Goal: Ask a question: Seek information or help from site administrators or community

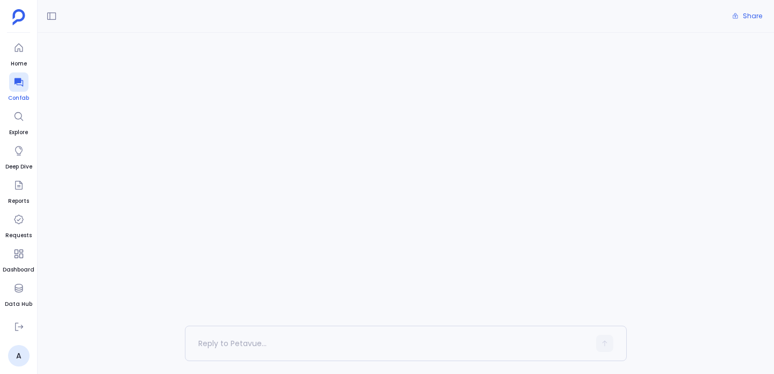
click at [19, 85] on icon at bounding box center [18, 82] width 11 height 11
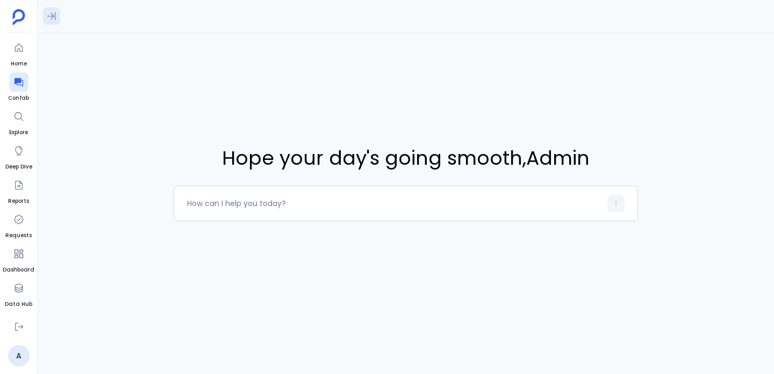
click at [48, 9] on button at bounding box center [51, 16] width 17 height 17
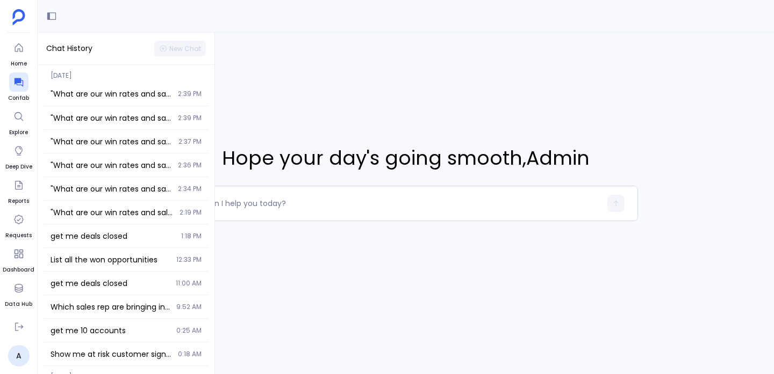
click at [267, 102] on div "Hope your day's going smooth , Admin" at bounding box center [406, 183] width 464 height 300
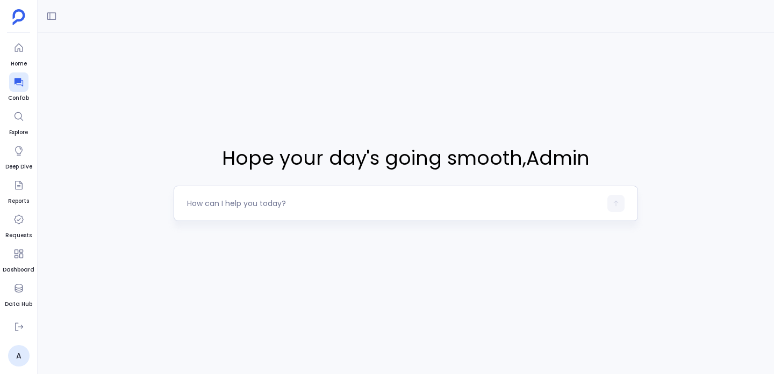
click at [309, 210] on div at bounding box center [394, 203] width 414 height 17
click at [209, 199] on textarea at bounding box center [394, 203] width 414 height 11
type textarea "Analyze sales performance over the last 2 years including deal size trends, sal…"
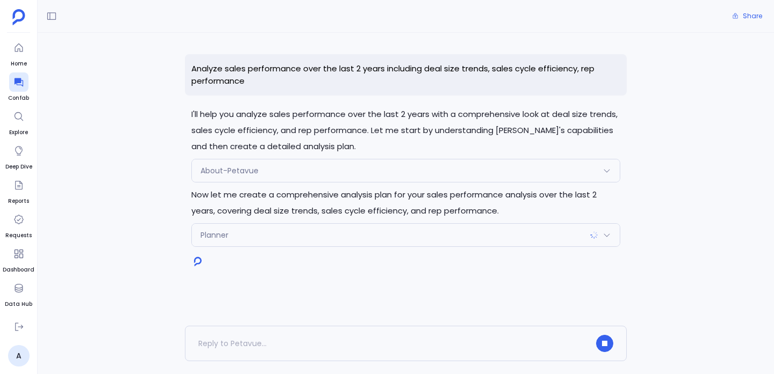
click at [221, 241] on div "Planner" at bounding box center [406, 235] width 428 height 23
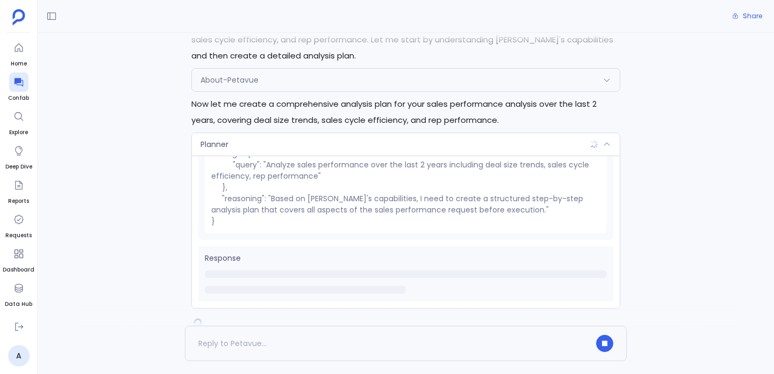
scroll to position [117, 0]
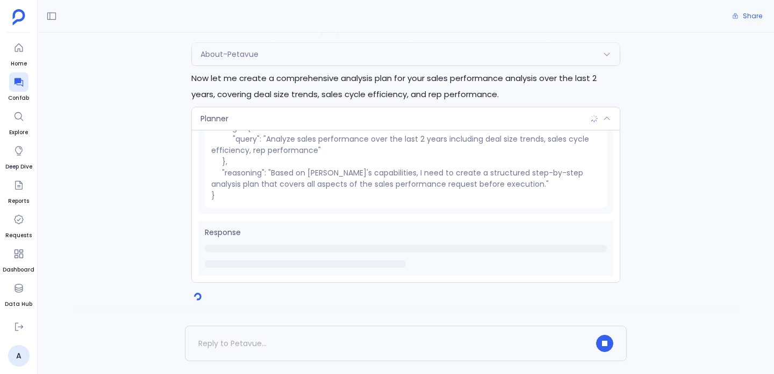
click at [226, 110] on div "Planner" at bounding box center [406, 118] width 428 height 23
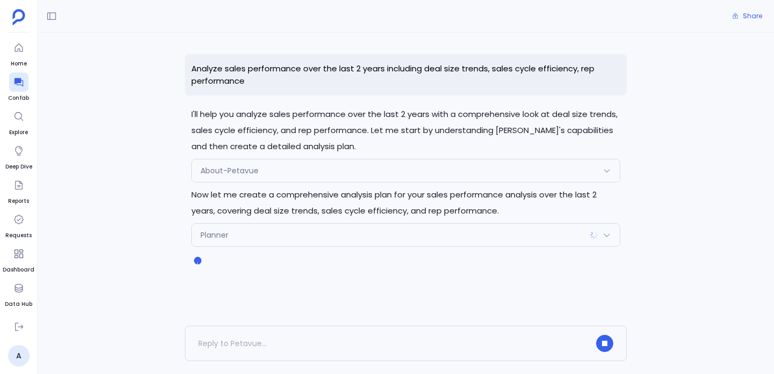
scroll to position [0, 0]
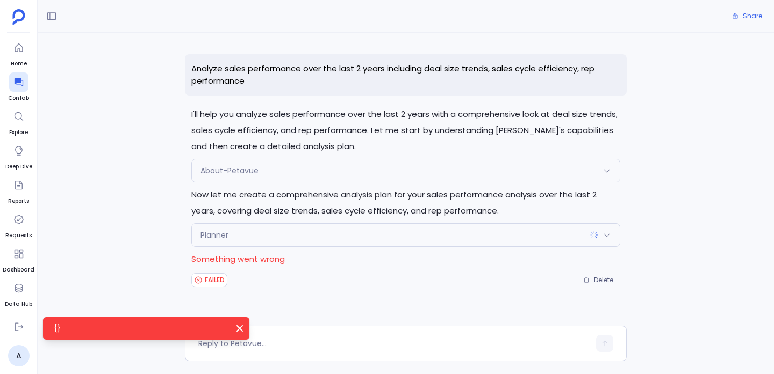
click at [131, 336] on div "{} Close" at bounding box center [146, 328] width 206 height 23
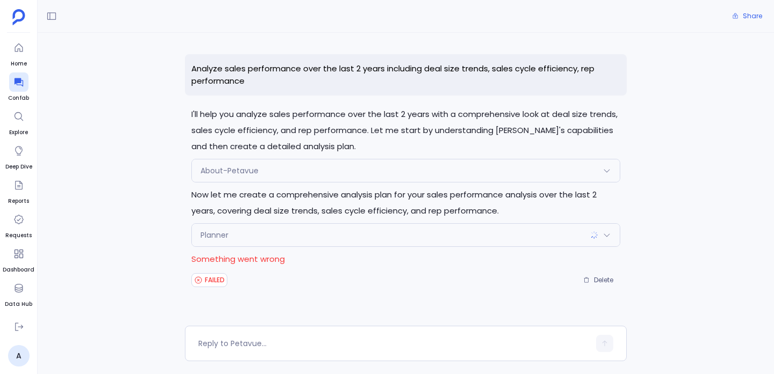
click at [146, 332] on div at bounding box center [406, 333] width 736 height 57
click at [208, 242] on div "Planner" at bounding box center [406, 235] width 428 height 23
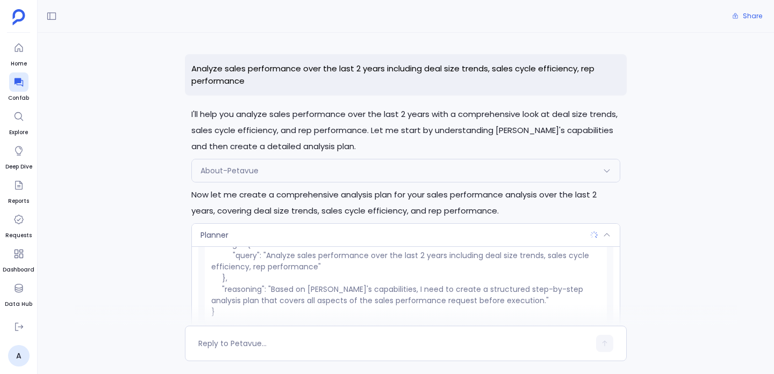
scroll to position [137, 0]
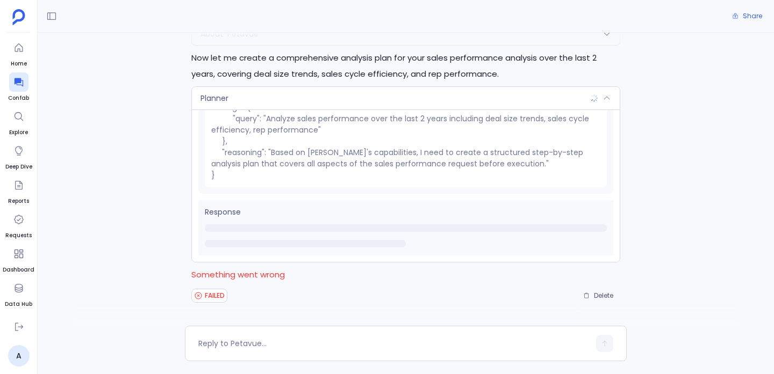
click at [225, 276] on p "Something went wrong" at bounding box center [405, 275] width 429 height 16
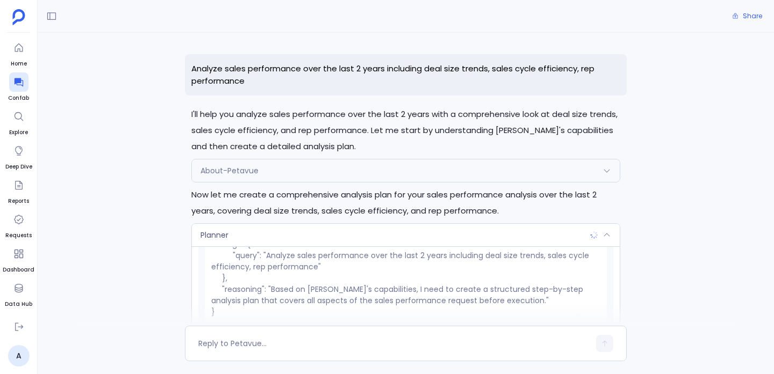
scroll to position [0, 0]
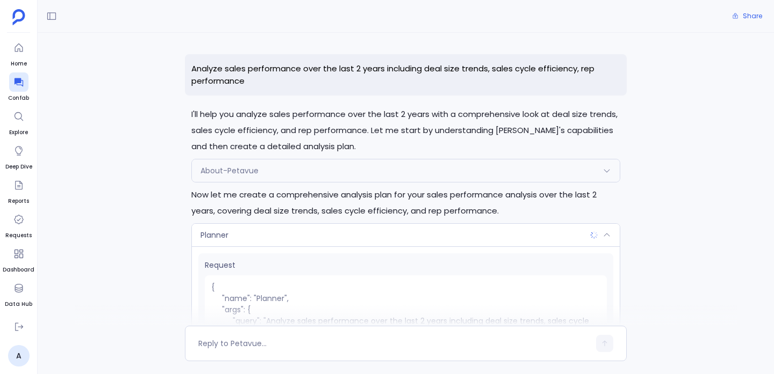
click at [579, 65] on p "Analyze sales performance over the last 2 years including deal size trends, sal…" at bounding box center [406, 74] width 442 height 41
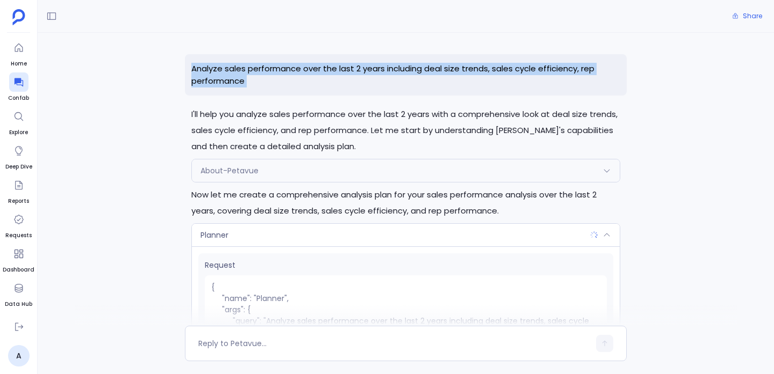
click at [579, 65] on p "Analyze sales performance over the last 2 years including deal size trends, sal…" at bounding box center [406, 74] width 442 height 41
copy p "Analyze sales performance over the last 2 years including deal size trends, sal…"
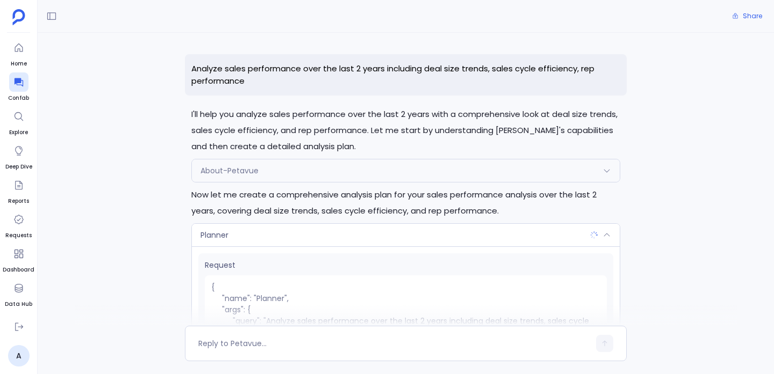
click at [235, 160] on div "About-Petavue" at bounding box center [406, 171] width 428 height 23
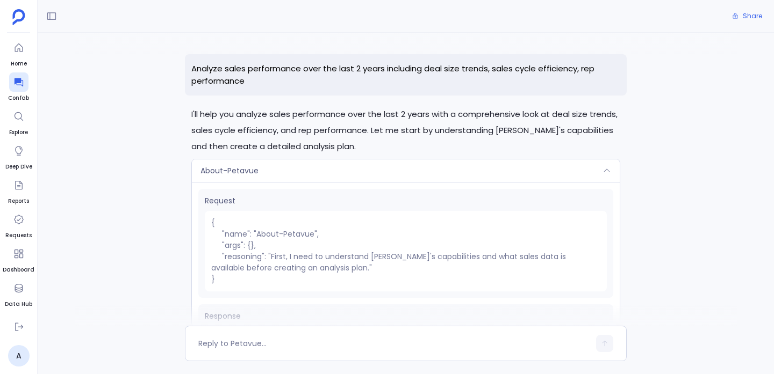
click at [234, 170] on span "About-Petavue" at bounding box center [229, 170] width 58 height 11
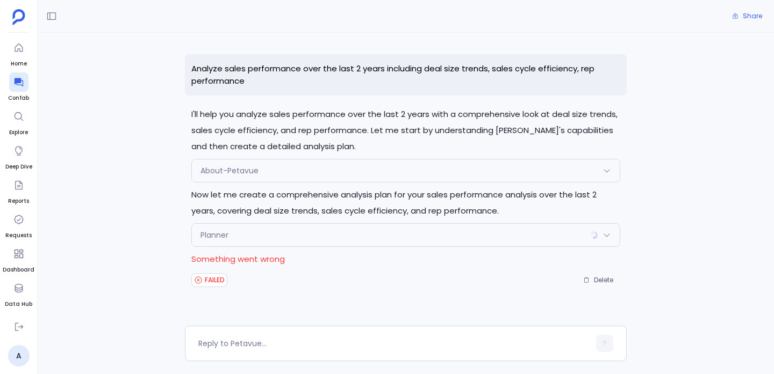
click at [257, 83] on p "Analyze sales performance over the last 2 years including deal size trends, sal…" at bounding box center [406, 74] width 442 height 41
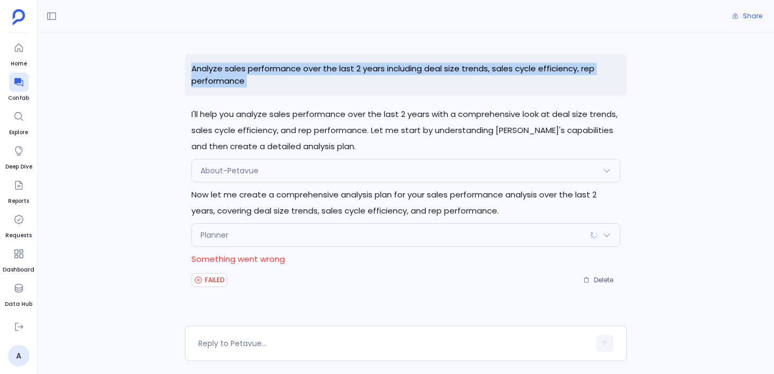
click at [257, 83] on p "Analyze sales performance over the last 2 years including deal size trends, sal…" at bounding box center [406, 74] width 442 height 41
copy p "Analyze sales performance over the last 2 years including deal size trends, sal…"
click at [272, 69] on p "Analyze sales performance over the last 2 years including deal size trends, sal…" at bounding box center [406, 74] width 442 height 41
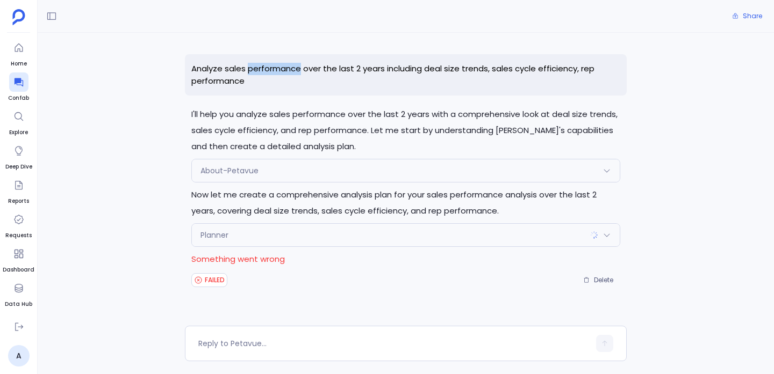
click at [272, 69] on p "Analyze sales performance over the last 2 years including deal size trends, sal…" at bounding box center [406, 74] width 442 height 41
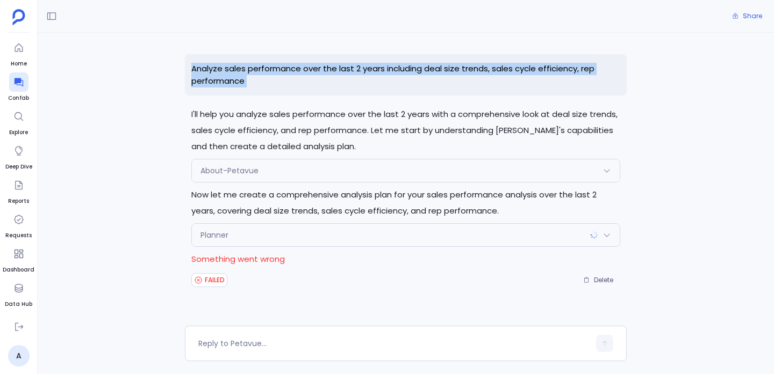
click at [272, 69] on p "Analyze sales performance over the last 2 years including deal size trends, sal…" at bounding box center [406, 74] width 442 height 41
copy p "Analyze sales performance over the last 2 years including deal size trends, sal…"
click at [19, 76] on div at bounding box center [18, 82] width 19 height 19
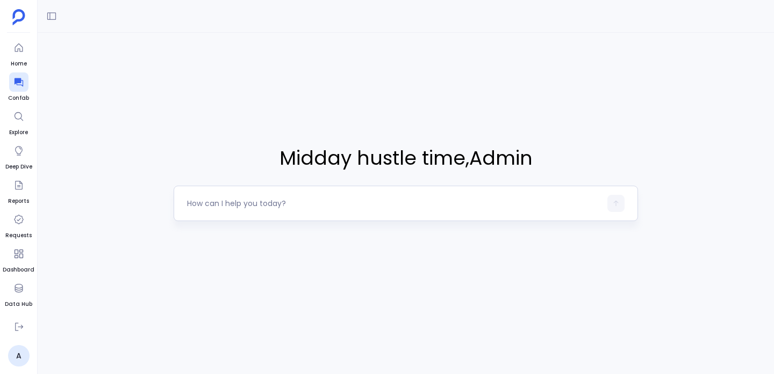
click at [263, 190] on div at bounding box center [406, 203] width 464 height 35
click at [262, 192] on div at bounding box center [406, 203] width 464 height 35
click at [259, 199] on textarea at bounding box center [394, 203] width 414 height 11
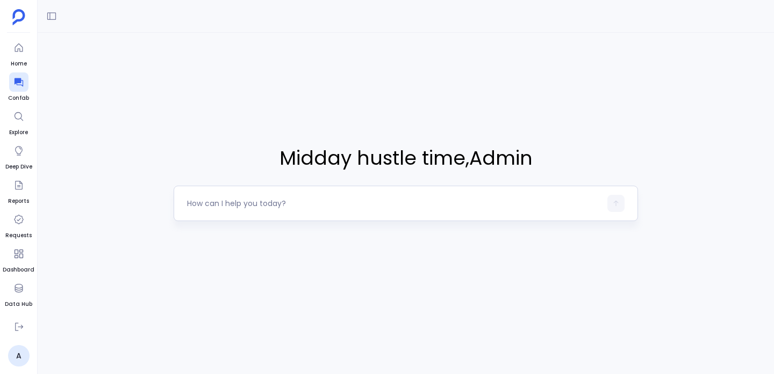
type textarea "Analyze sales performance over the last 2 years including deal size trends, sal…"
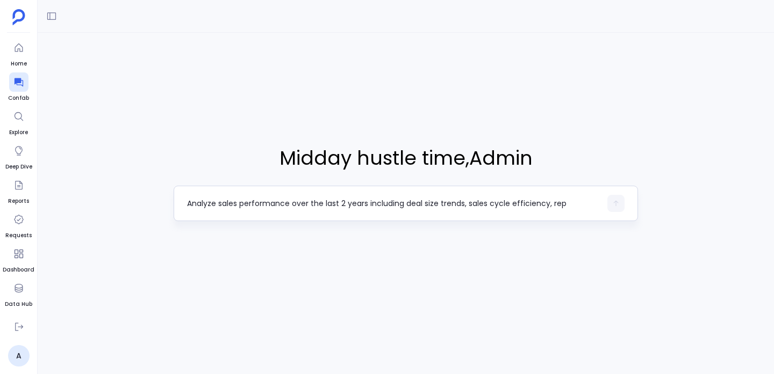
scroll to position [11, 0]
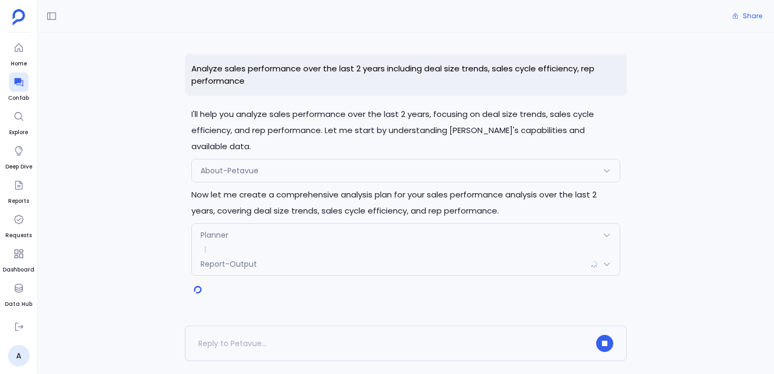
click at [279, 253] on div "Report-Output" at bounding box center [406, 264] width 428 height 23
click at [279, 257] on div "Report-Output" at bounding box center [406, 268] width 428 height 23
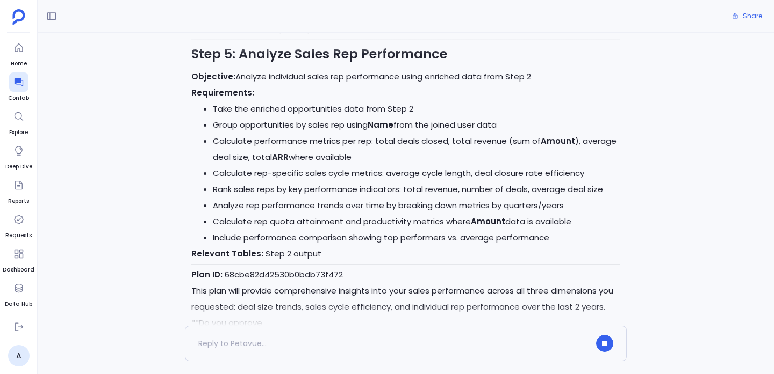
scroll to position [1251, 0]
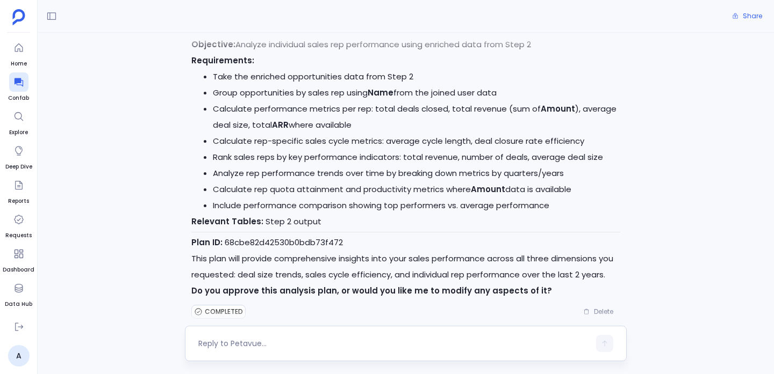
click at [275, 335] on div at bounding box center [393, 343] width 391 height 17
click at [275, 340] on textarea at bounding box center [393, 343] width 391 height 11
type textarea "y"
type textarea "yeh go ahead"
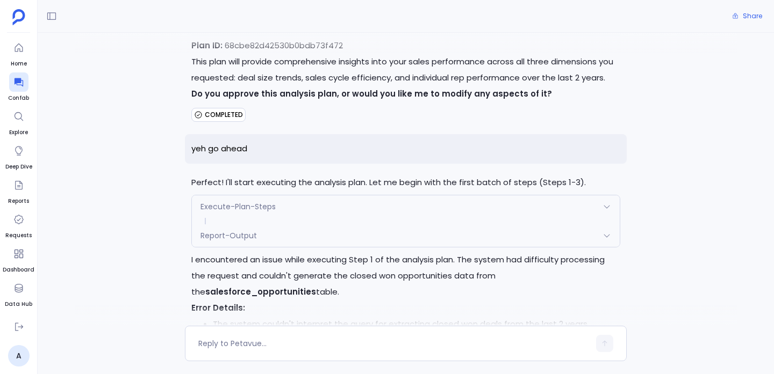
scroll to position [1447, 0]
click at [299, 252] on p "I encountered an issue while executing Step 1 of the analysis plan. The system …" at bounding box center [405, 276] width 429 height 48
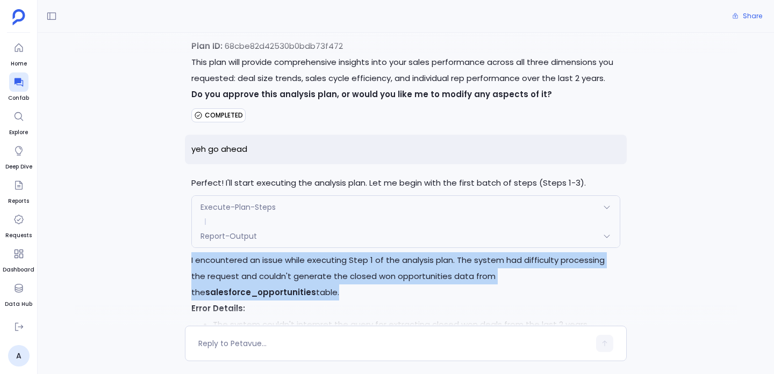
click at [299, 252] on p "I encountered an issue while executing Step 1 of the analysis plan. The system …" at bounding box center [405, 276] width 429 height 48
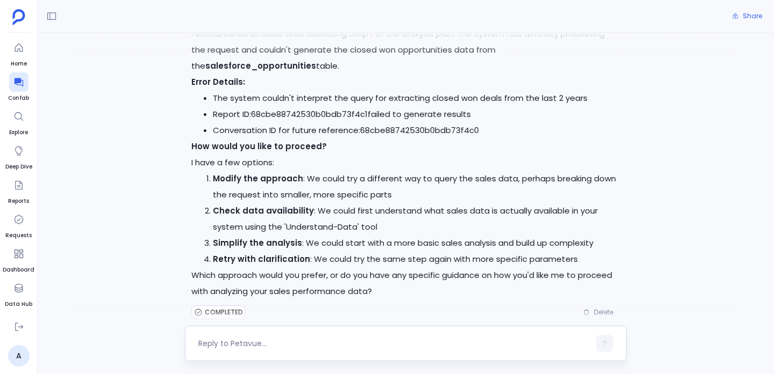
click at [258, 346] on textarea at bounding box center [393, 343] width 391 height 11
type textarea "c"
click at [381, 340] on textarea "leave that who is the president of united states" at bounding box center [393, 343] width 391 height 11
type textarea "leave that who is the president of united states"
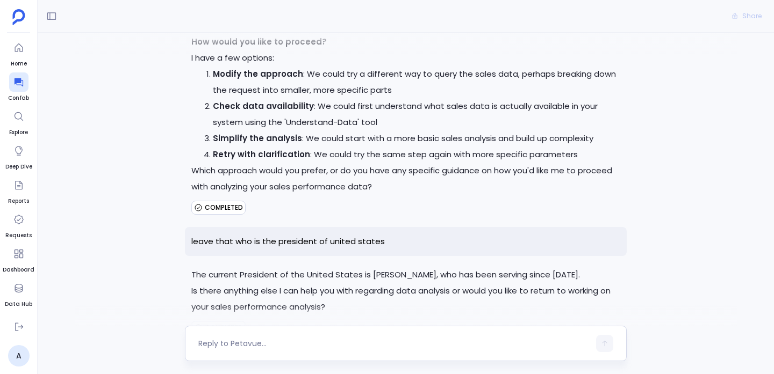
scroll to position [1795, 0]
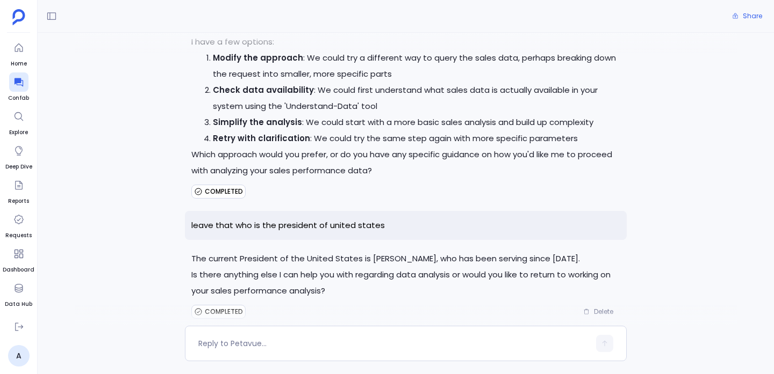
click at [386, 267] on p "Is there anything else I can help you with regarding data analysis or would you…" at bounding box center [405, 283] width 429 height 32
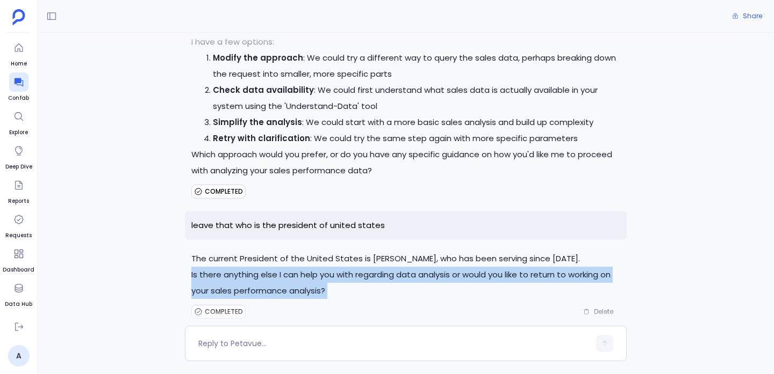
click at [386, 267] on p "Is there anything else I can help you with regarding data analysis or would you…" at bounding box center [405, 283] width 429 height 32
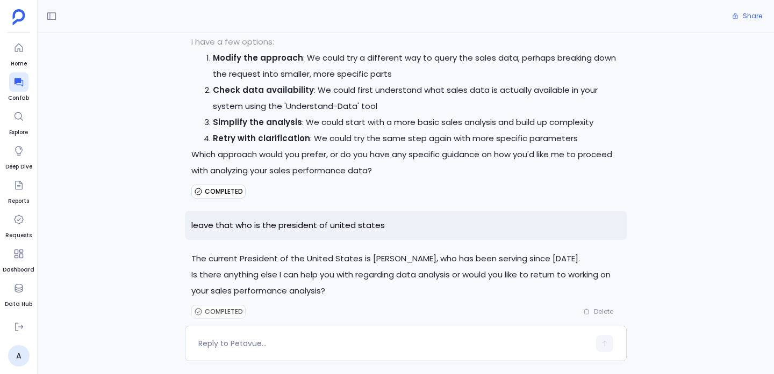
click at [385, 251] on p "The current President of the United States is [PERSON_NAME], who has been servi…" at bounding box center [405, 259] width 429 height 16
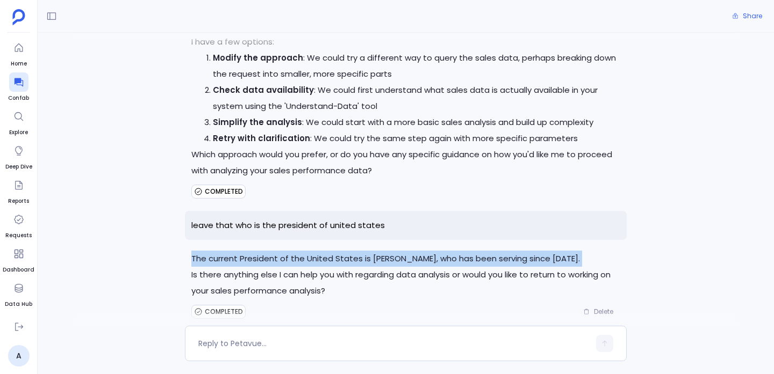
click at [385, 251] on p "The current President of the United States is [PERSON_NAME], who has been servi…" at bounding box center [405, 259] width 429 height 16
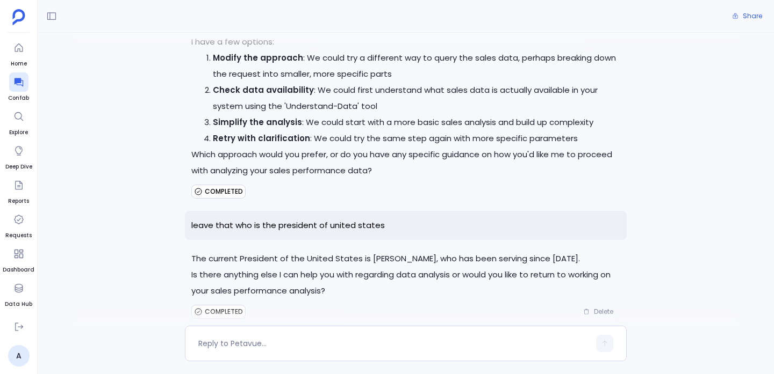
click at [382, 267] on p "Is there anything else I can help you with regarding data analysis or would you…" at bounding box center [405, 283] width 429 height 32
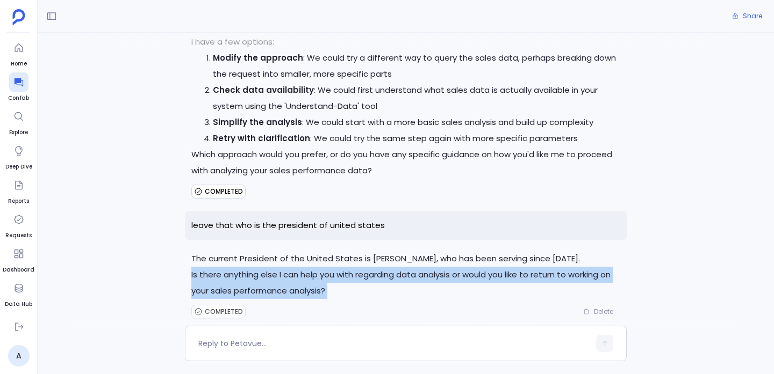
click at [382, 267] on p "Is there anything else I can help you with regarding data analysis or would you…" at bounding box center [405, 283] width 429 height 32
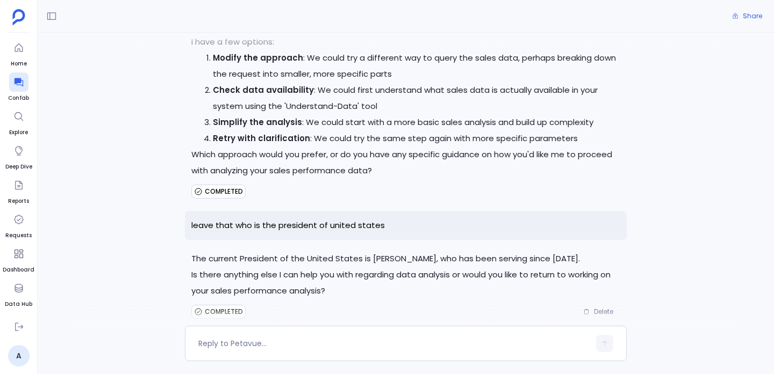
click at [379, 251] on p "The current President of the United States is [PERSON_NAME], who has been servi…" at bounding box center [405, 259] width 429 height 16
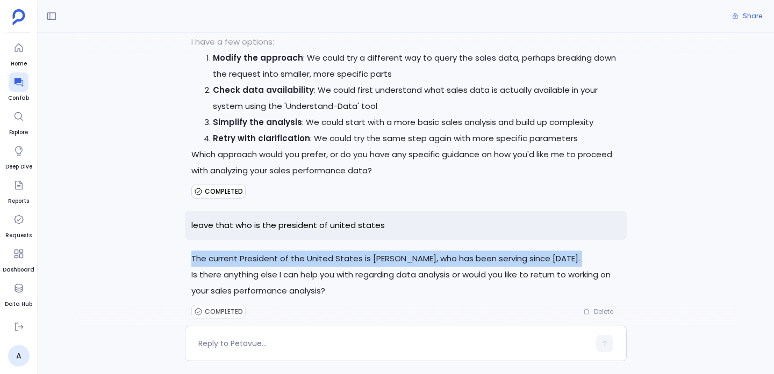
click at [379, 251] on p "The current President of the United States is [PERSON_NAME], who has been servi…" at bounding box center [405, 259] width 429 height 16
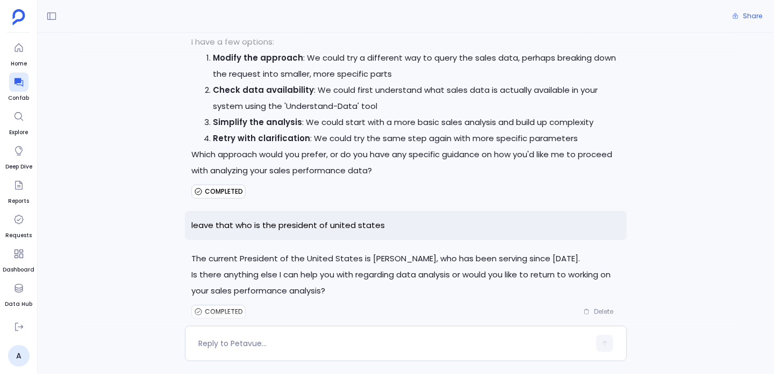
click at [370, 211] on p "leave that who is the president of united states" at bounding box center [406, 226] width 442 height 30
click at [356, 304] on div "COMPLETED Delete" at bounding box center [405, 312] width 429 height 17
